Goal: Find specific page/section: Find specific page/section

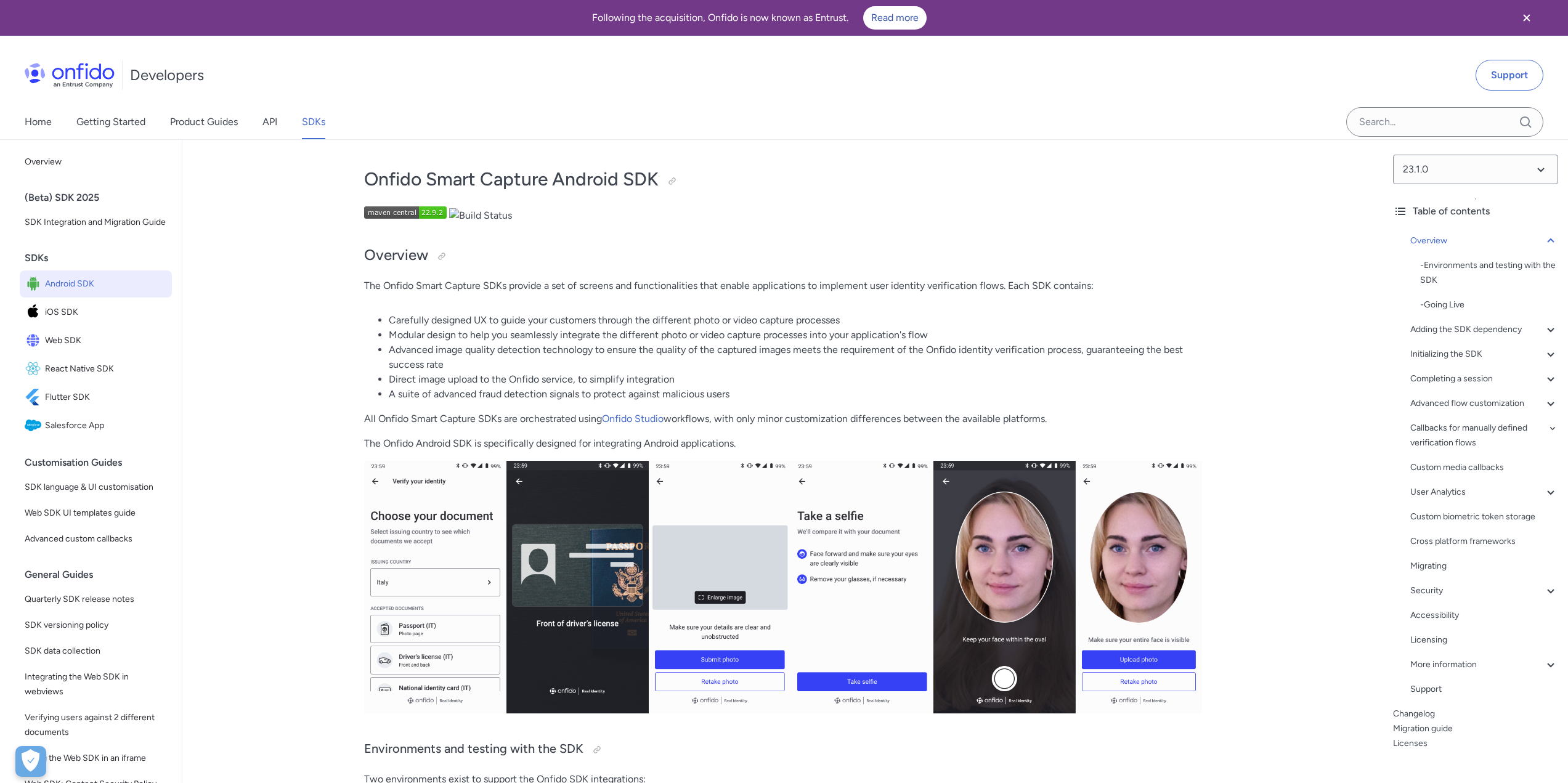
click at [427, 211] on img at bounding box center [405, 213] width 83 height 12
click at [76, 321] on span "iOS SDK" at bounding box center [106, 312] width 122 height 17
